Goal: Task Accomplishment & Management: Manage account settings

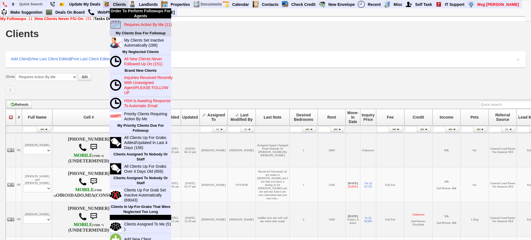
click at [145, 25] on blink "Requires Action By Me (11)" at bounding box center [147, 24] width 47 height 4
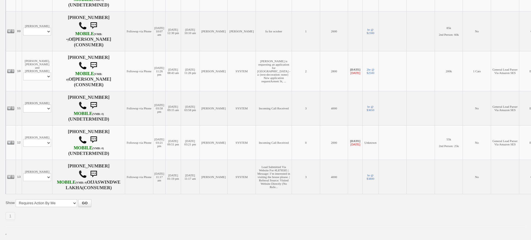
scroll to position [463, 0]
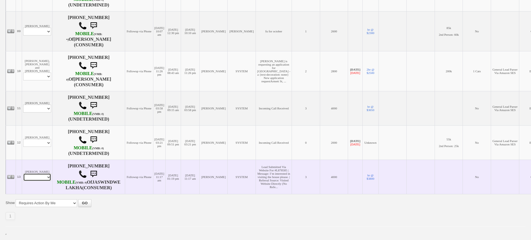
click at [31, 176] on select "Profile Edit Print Email Externally (Will Not Be Tracked In CRM) Closed Deals" at bounding box center [37, 177] width 28 height 8
select select "ChangeURL,/crm/custom/edit_client_form.php?redirect=%2Fcrm%2Fclients.php&id=167…"
click at [23, 173] on select "Profile Edit Print Email Externally (Will Not Be Tracked In CRM) Closed Deals" at bounding box center [37, 177] width 28 height 8
select select
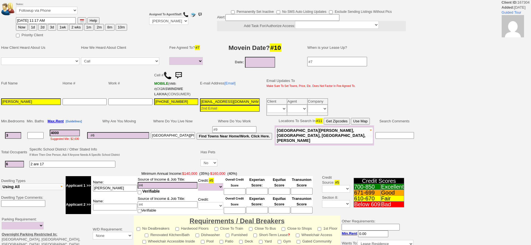
select select
click at [32, 24] on button "1d" at bounding box center [33, 27] width 8 height 7
type input "[DATE] 09:51 AM"
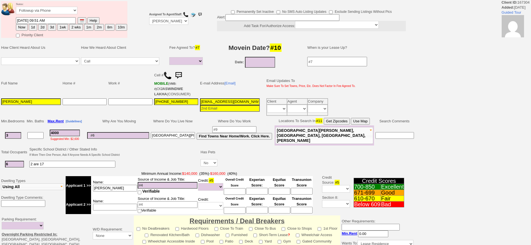
scroll to position [147, 0]
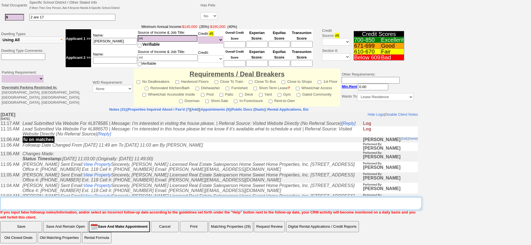
click at [327, 204] on textarea "Insert New Note Here" at bounding box center [210, 203] width 421 height 13
type textarea "f"
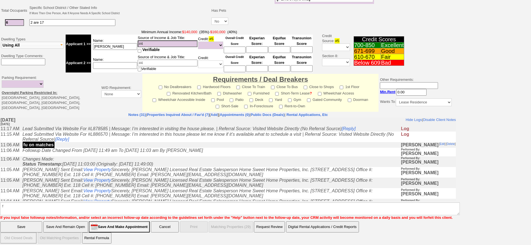
click input "Save" at bounding box center [21, 227] width 42 height 11
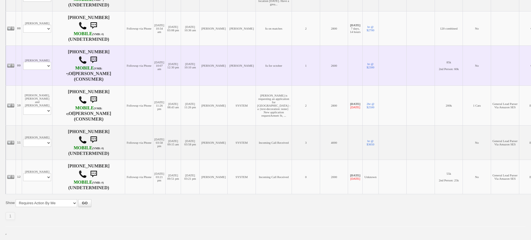
scroll to position [422, 0]
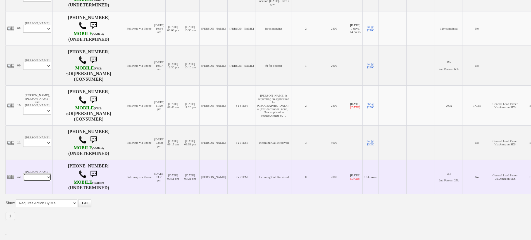
click at [35, 174] on select "Profile Edit Print Email Externally (Will Not Be Tracked In CRM) Closed Deals" at bounding box center [37, 177] width 28 height 8
select select "ChangeURL,/crm/custom/edit_client_form.php?redirect=%2Fcrm%2Fclients.php&id=164…"
click at [23, 173] on select "Profile Edit Print Email Externally (Will Not Be Tracked In CRM) Closed Deals" at bounding box center [37, 177] width 28 height 8
select select
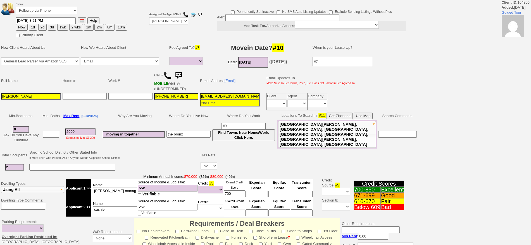
select select
drag, startPoint x: 32, startPoint y: 26, endPoint x: 35, endPoint y: 27, distance: 3.0
click at [32, 26] on button "1d" at bounding box center [33, 27] width 8 height 7
type input "[DATE] 09:51 AM"
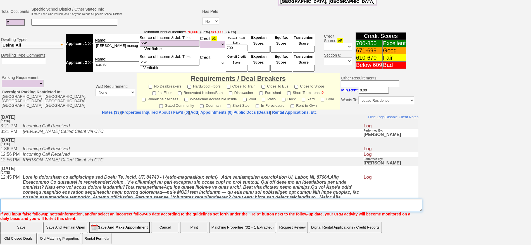
click at [344, 204] on textarea "Insert New Note Here" at bounding box center [211, 205] width 422 height 13
type textarea "f"
click input "Save" at bounding box center [21, 227] width 42 height 11
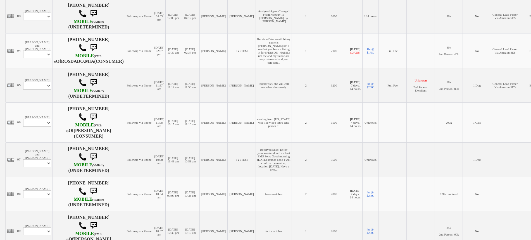
scroll to position [387, 0]
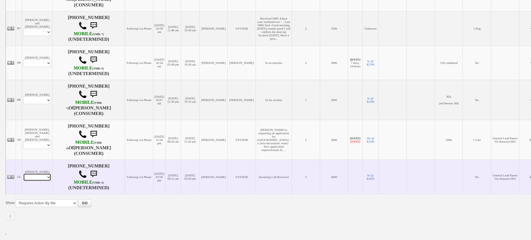
click at [42, 178] on select "Profile Edit Print Email Externally (Will Not Be Tracked In CRM) Closed Deals" at bounding box center [37, 177] width 28 height 8
select select "ChangeURL,/crm/custom/edit_client_form.php?redirect=%2Fcrm%2Fclients.php&id=165…"
click at [23, 173] on select "Profile Edit Print Email Externally (Will Not Be Tracked In CRM) Closed Deals" at bounding box center [37, 177] width 28 height 8
select select
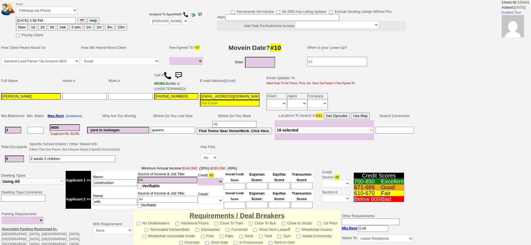
select select
click at [35, 29] on button "1d" at bounding box center [33, 27] width 8 height 7
type input "[DATE] 09:51 AM"
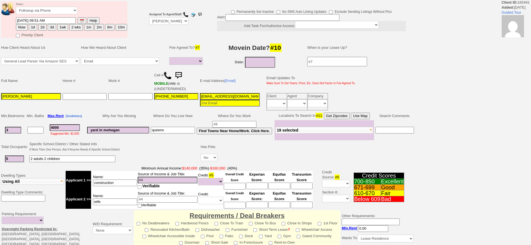
scroll to position [142, 0]
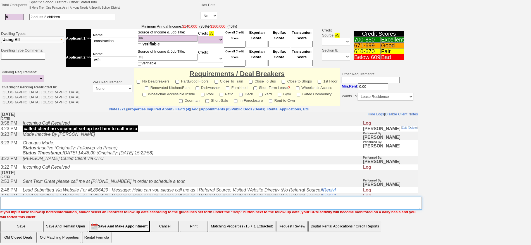
click at [330, 201] on textarea "Insert New Note Here" at bounding box center [210, 203] width 421 height 13
type textarea "f"
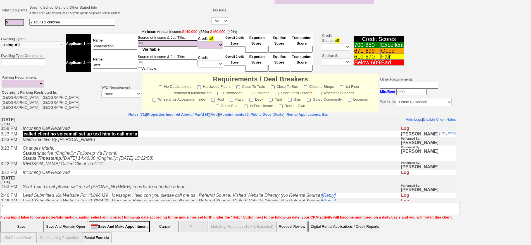
click input "Save" at bounding box center [21, 226] width 42 height 11
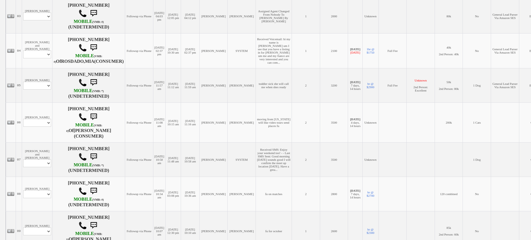
scroll to position [353, 0]
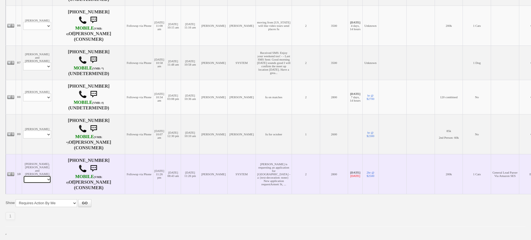
click at [50, 178] on select "Profile Edit Print Email Externally (Will Not Be Tracked In CRM) Closed Deals" at bounding box center [37, 180] width 28 height 8
select select "ChangeURL,/crm/custom/edit_client_form.php?redirect=%2Fcrm%2Fclients.php&id=164…"
click at [23, 176] on select "Profile Edit Print Email Externally (Will Not Be Tracked In CRM) Closed Deals" at bounding box center [37, 180] width 28 height 8
select select
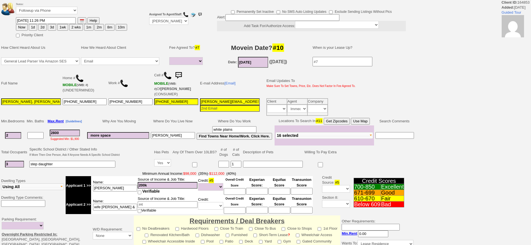
select select
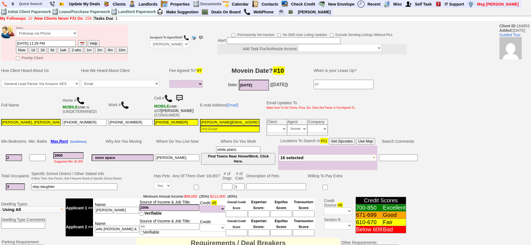
click at [32, 27] on td "Status: Followup via Phone Followup via Email Followup When Section 8 Property …" at bounding box center [72, 32] width 112 height 15
click at [32, 50] on button "1d" at bounding box center [33, 50] width 8 height 7
type input "08/25/2025 09:51 AM"
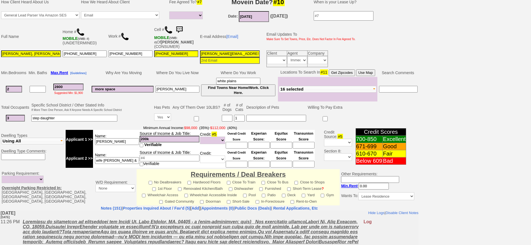
scroll to position [169, 0]
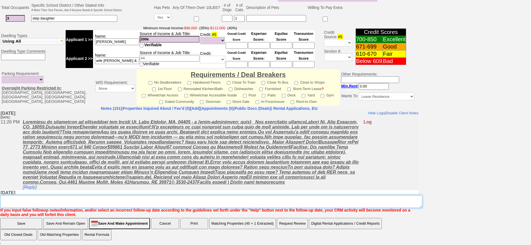
type textarea "f"
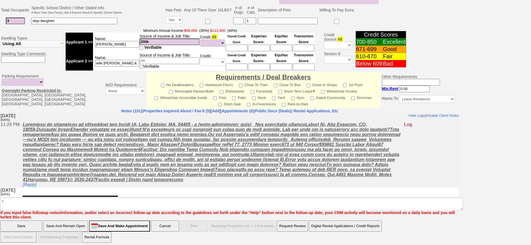
click input "Save" at bounding box center [21, 226] width 42 height 11
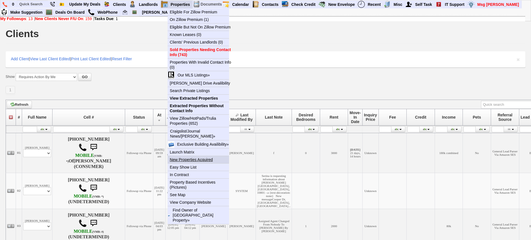
click at [198, 157] on link "New Properties Acquired" at bounding box center [201, 159] width 66 height 7
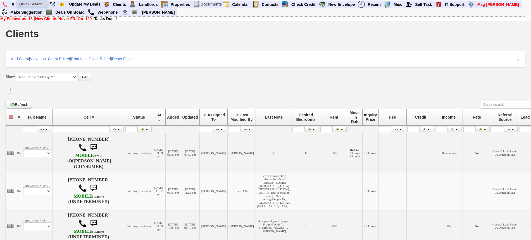
click at [32, 2] on input "text" at bounding box center [32, 4] width 31 height 7
click at [43, 3] on input "244 [PERSON_NAME]" at bounding box center [32, 4] width 31 height 7
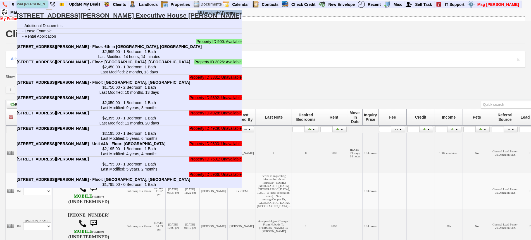
click at [37, 4] on input "244 halstead" at bounding box center [32, 4] width 31 height 7
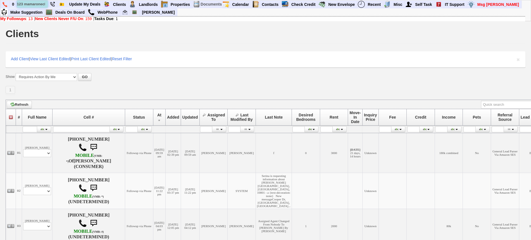
scroll to position [0, 1]
type input "123 mamaroneck"
click at [44, 4] on input "123 mamaroneck" at bounding box center [32, 4] width 31 height 7
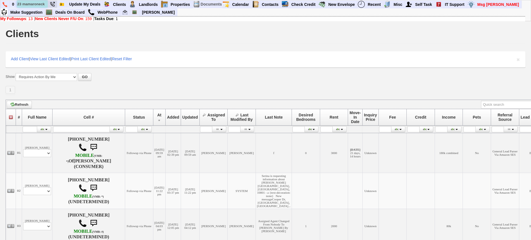
drag, startPoint x: 41, startPoint y: 4, endPoint x: 50, endPoint y: 4, distance: 9.0
click at [521, 1] on ul "0 123 mamaroneck Other Lead ID 12 Bookmark This Page Organize Update My Deals C…" at bounding box center [521, 1] width 0 height 0
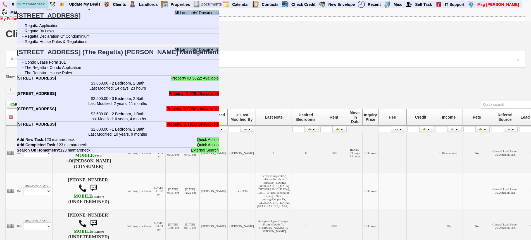
click at [46, 5] on input "123 mamaroneck" at bounding box center [32, 4] width 31 height 7
click at [91, 75] on li "- The Regatta - House Rules" at bounding box center [118, 72] width 202 height 5
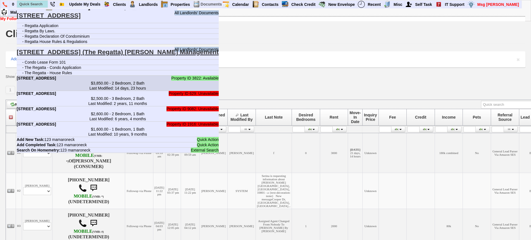
click at [75, 84] on center "$3,850.00 - 2 Bedroom, 2 Bath Last Modified: 14 days, 23 hours" at bounding box center [118, 86] width 202 height 10
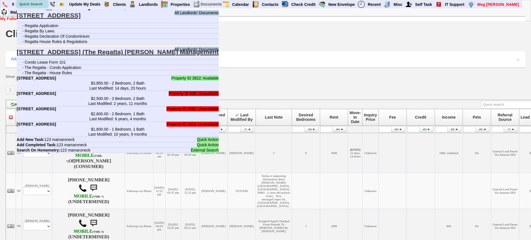
click at [39, 4] on input "text" at bounding box center [32, 4] width 31 height 7
paste input "914-888-4185"
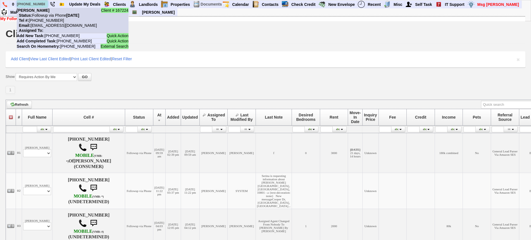
type input "914-888-4185"
click at [46, 11] on b "Jacinda Competiello-Cruz" at bounding box center [33, 10] width 33 height 4
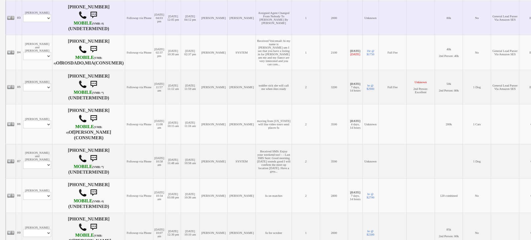
scroll to position [209, 0]
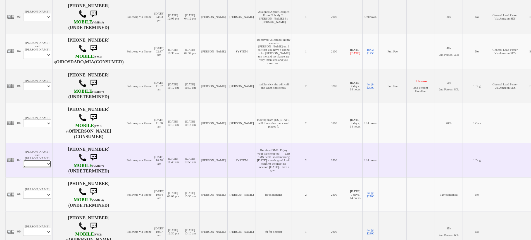
click at [46, 168] on select "Profile Edit Print Email Externally (Will Not Be Tracked In CRM) Closed Deals" at bounding box center [37, 164] width 28 height 8
select select "ChangeURL,/crm/custom/edit_client_form.php?redirect=%2Fcrm%2Fclients.php&id=165…"
click at [23, 168] on select "Profile Edit Print Email Externally (Will Not Be Tracked In CRM) Closed Deals" at bounding box center [37, 164] width 28 height 8
select select
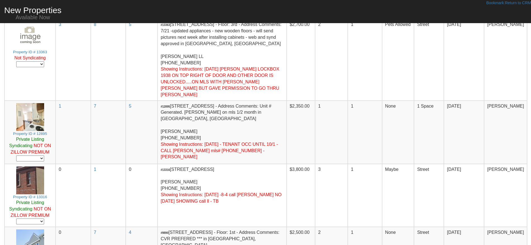
scroll to position [105, 0]
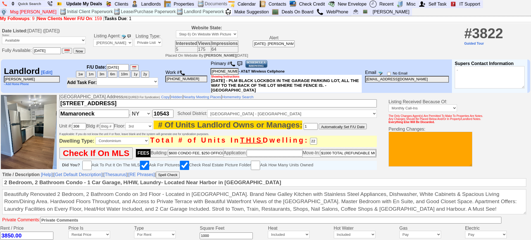
click at [235, 64] on img at bounding box center [233, 64] width 6 height 6
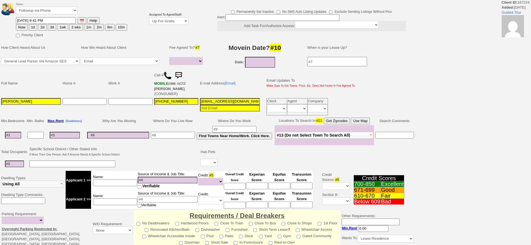
select select
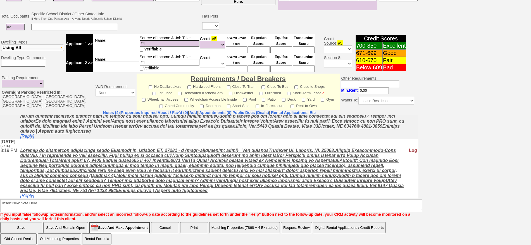
scroll to position [164, 0]
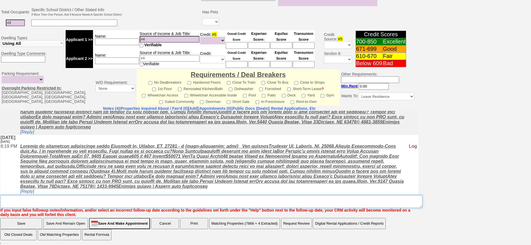
click at [172, 199] on textarea "Insert New Note Here" at bounding box center [211, 201] width 422 height 13
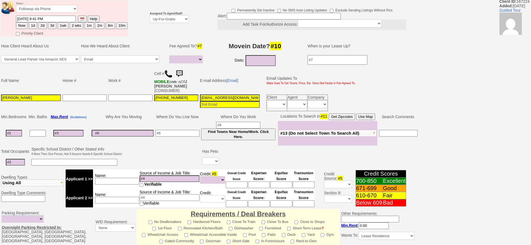
scroll to position [0, 0]
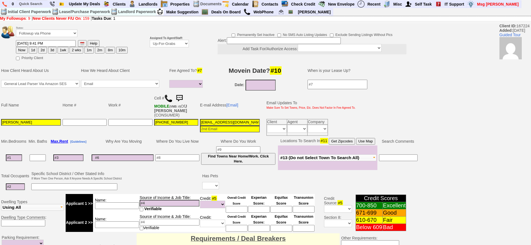
type textarea "f"
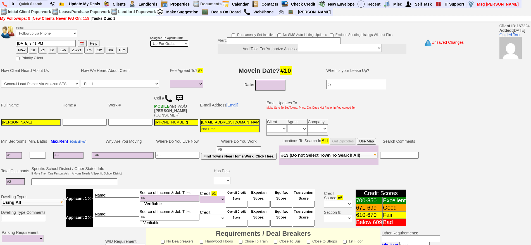
click at [159, 47] on select "Up-For-Grabs ***** STAFF ***** [PERSON_NAME] [PHONE_NUMBER] [PERSON_NAME] [PHON…" at bounding box center [169, 44] width 39 height 8
select select "148"
click at [150, 40] on select "Up-For-Grabs ***** STAFF ***** [PERSON_NAME] [PHONE_NUMBER] [PERSON_NAME] [PHON…" at bounding box center [169, 44] width 39 height 8
click at [33, 49] on button "1d" at bounding box center [33, 50] width 8 height 7
type input "08/25/2025 10:08 AM"
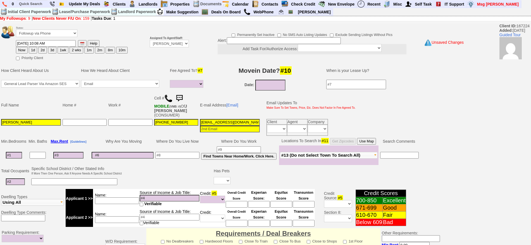
scroll to position [157, 0]
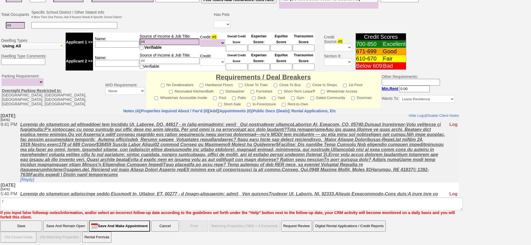
click at [7, 226] on input "Save" at bounding box center [21, 226] width 42 height 11
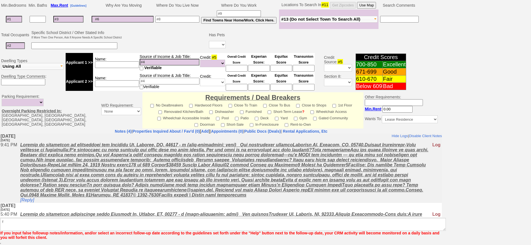
scroll to position [136, 0]
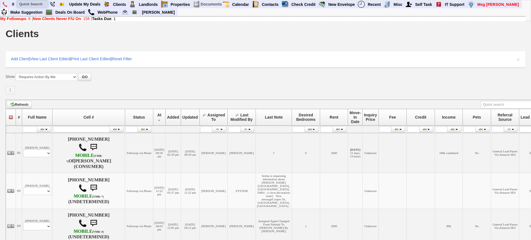
click at [37, 4] on input "text" at bounding box center [32, 4] width 31 height 7
paste input "[PHONE_NUMBER]"
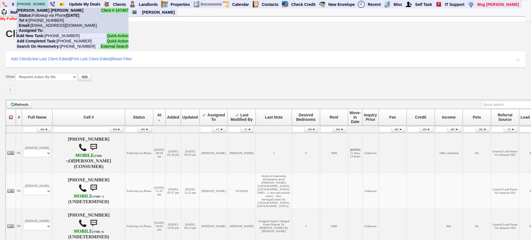
type input "[PHONE_NUMBER]"
click at [47, 18] on nobr "Tel #: [PHONE_NUMBER]" at bounding box center [40, 20] width 47 height 4
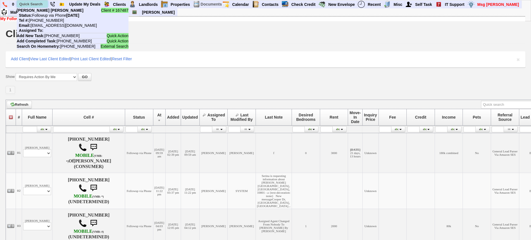
click at [41, 2] on input "text" at bounding box center [32, 4] width 31 height 7
paste input "[PHONE_NUMBER]"
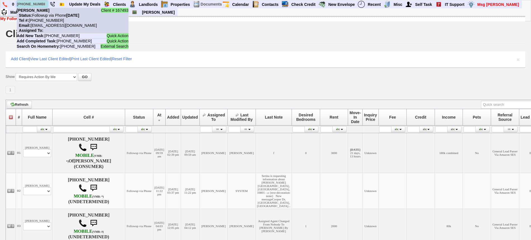
type input "[PHONE_NUMBER]"
click at [49, 14] on nobr "Status: Followup via Phone [DATE]" at bounding box center [48, 15] width 63 height 4
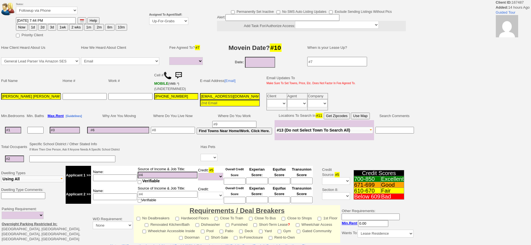
select select
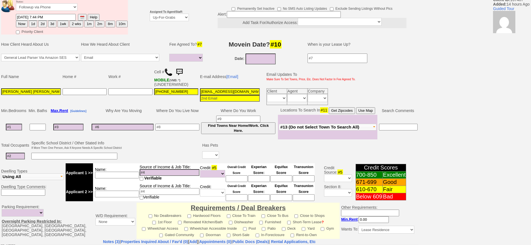
scroll to position [18, 0]
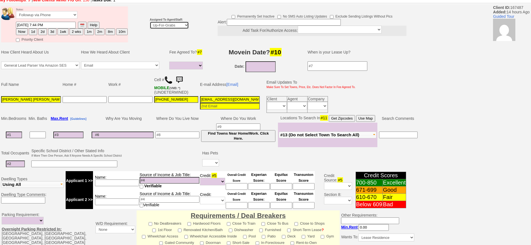
click at [178, 26] on select "Up-For-Grabs ***** STAFF ***** [PERSON_NAME] [PHONE_NUMBER] [PERSON_NAME] [PHON…" at bounding box center [169, 25] width 39 height 8
select select "148"
click at [150, 21] on select "Up-For-Grabs ***** STAFF ***** [PERSON_NAME] [PHONE_NUMBER] [PERSON_NAME] [PHON…" at bounding box center [169, 25] width 39 height 8
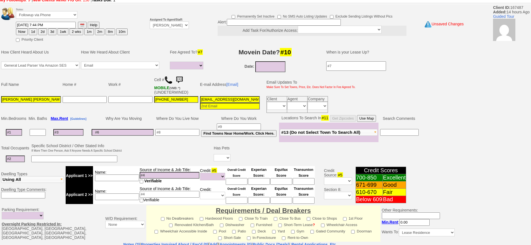
click at [31, 34] on button "1d" at bounding box center [33, 31] width 8 height 7
type input "[DATE] 10:09 AM"
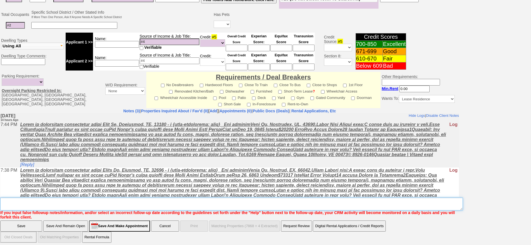
click at [160, 207] on textarea "Insert New Note Here" at bounding box center [231, 204] width 462 height 13
type textarea "f"
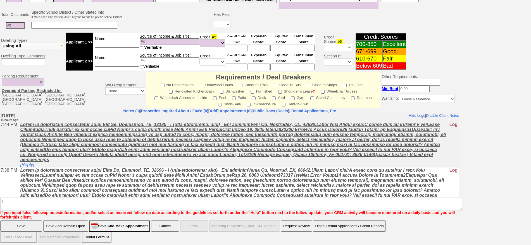
click input "Save" at bounding box center [21, 226] width 42 height 11
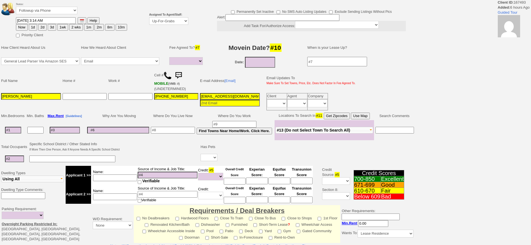
select select
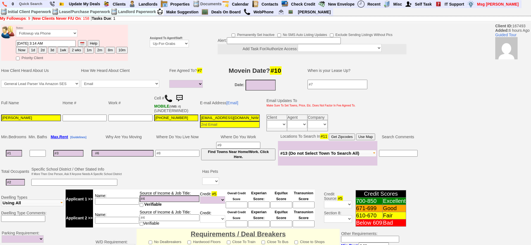
click at [173, 24] on td "Assigned To Agent/Staff: Up-For-Grabs ***** STAFF ***** [PERSON_NAME] [PHONE_NU…" at bounding box center [169, 43] width 41 height 38
click at [170, 40] on select "Up-For-Grabs ***** STAFF ***** [PERSON_NAME] [PHONE_NUMBER] [PERSON_NAME] [PHON…" at bounding box center [169, 44] width 39 height 8
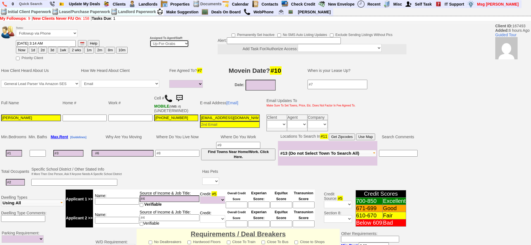
select select "148"
click at [150, 40] on select "Up-For-Grabs ***** STAFF ***** [PERSON_NAME] [PHONE_NUMBER] [PERSON_NAME] [PHON…" at bounding box center [169, 44] width 39 height 8
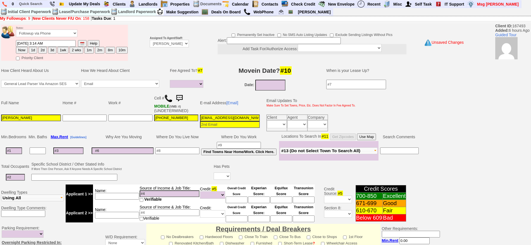
click at [34, 50] on button "1d" at bounding box center [33, 50] width 8 height 7
type input "[DATE] 10:09 AM"
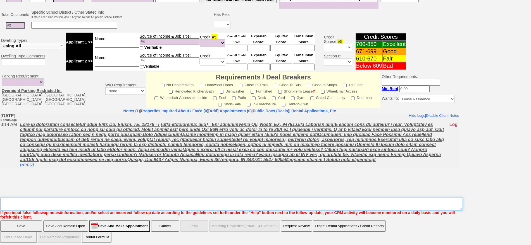
click at [292, 203] on textarea "Insert New Note Here" at bounding box center [231, 204] width 462 height 13
type textarea "f"
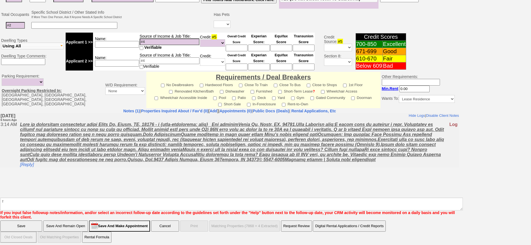
click input "Save" at bounding box center [21, 226] width 42 height 11
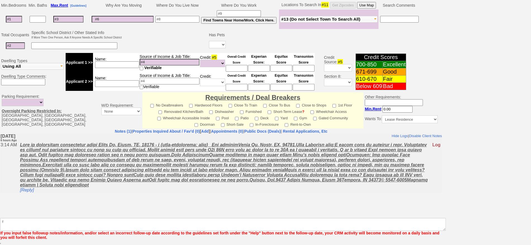
scroll to position [132, 0]
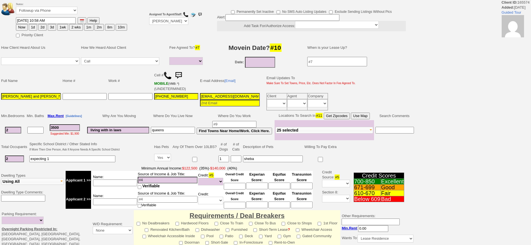
select select
click at [53, 28] on button "3d" at bounding box center [52, 27] width 8 height 7
type input "08/27/2025 10:11 AM"
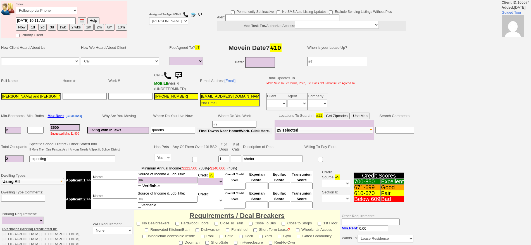
scroll to position [142, 0]
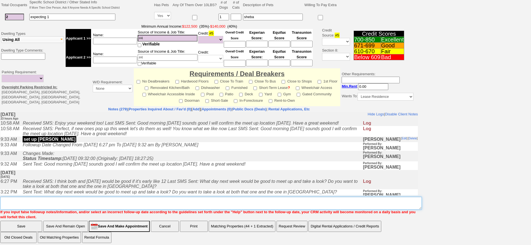
click at [301, 201] on textarea "Insert New Note Here" at bounding box center [210, 203] width 421 height 13
type textarea "f"
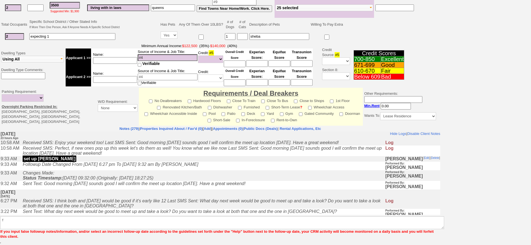
scroll to position [119, 0]
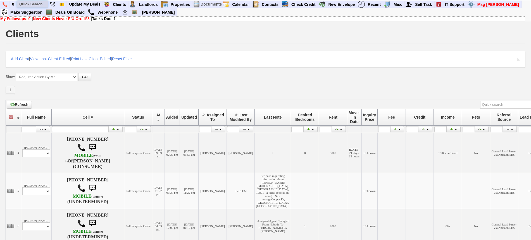
click at [35, 6] on input "text" at bounding box center [32, 4] width 31 height 7
click at [42, 3] on input "9177015265" at bounding box center [32, 4] width 31 height 7
click at [43, 4] on input "9177015265" at bounding box center [32, 4] width 31 height 7
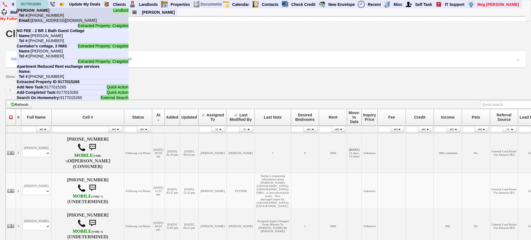
type input "9177015265"
click at [43, 10] on b "[PERSON_NAME]" at bounding box center [33, 10] width 33 height 4
